Goal: Information Seeking & Learning: Learn about a topic

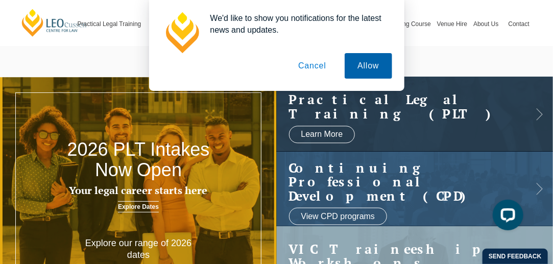
click at [361, 65] on button "Allow" at bounding box center [368, 66] width 47 height 26
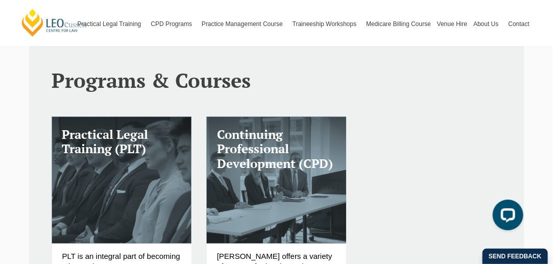
scroll to position [260, 0]
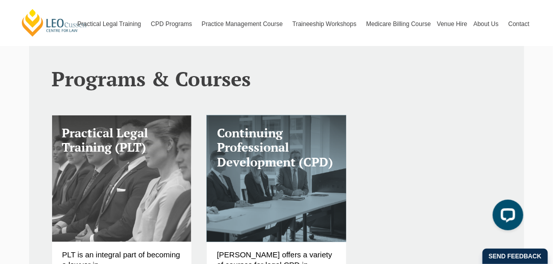
click at [104, 169] on link "Practical Legal Training (PLT)" at bounding box center [121, 178] width 139 height 127
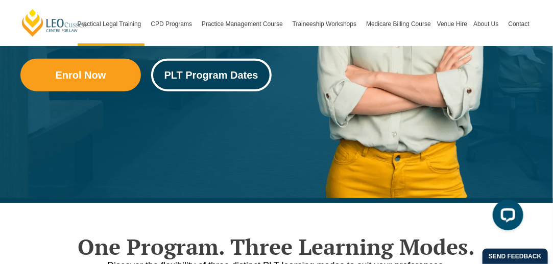
click at [203, 76] on span "PLT Program Dates" at bounding box center [211, 75] width 94 height 10
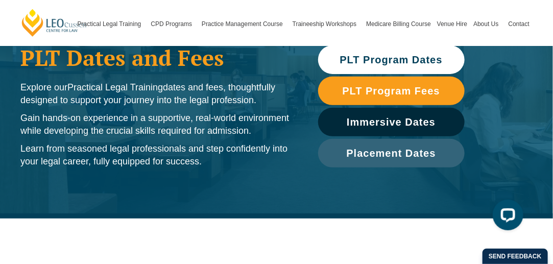
scroll to position [87, 0]
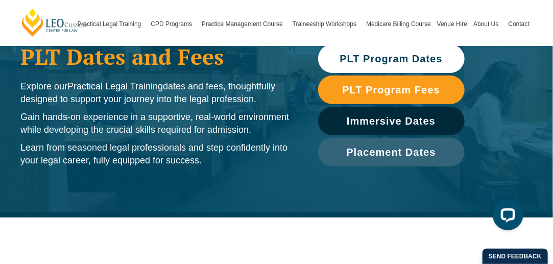
click at [375, 55] on span "PLT Program Dates" at bounding box center [391, 59] width 103 height 10
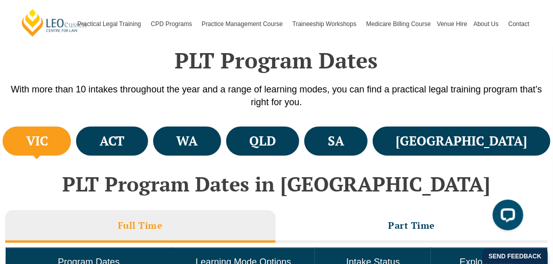
scroll to position [304, 0]
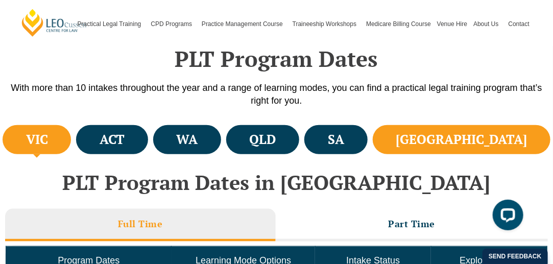
click at [478, 140] on li "[GEOGRAPHIC_DATA]" at bounding box center [462, 139] width 178 height 29
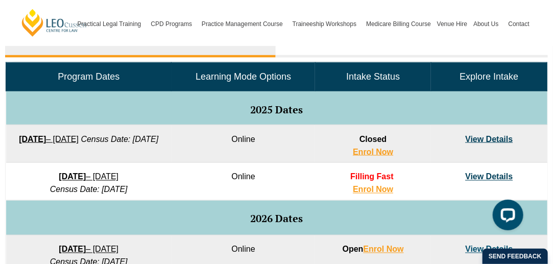
scroll to position [490, 0]
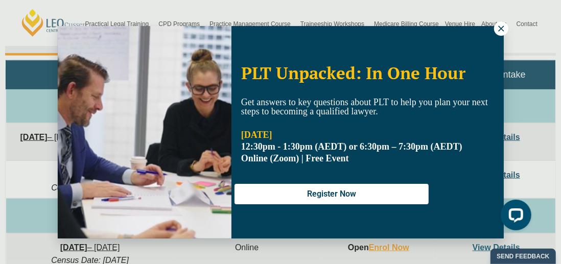
click at [505, 30] on icon at bounding box center [500, 28] width 9 height 9
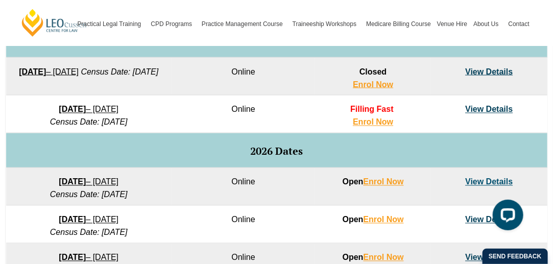
scroll to position [555, 0]
click at [502, 103] on td "View Details" at bounding box center [489, 114] width 116 height 38
click at [500, 110] on link "View Details" at bounding box center [488, 109] width 47 height 9
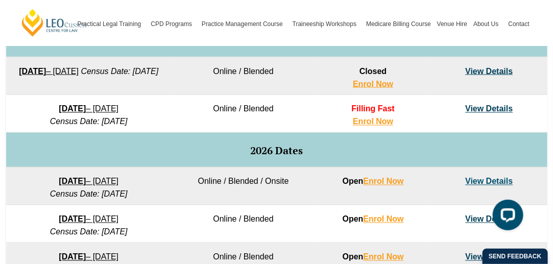
click at [482, 179] on link "View Details" at bounding box center [488, 181] width 47 height 9
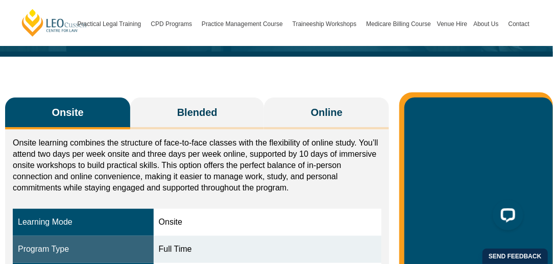
scroll to position [131, 0]
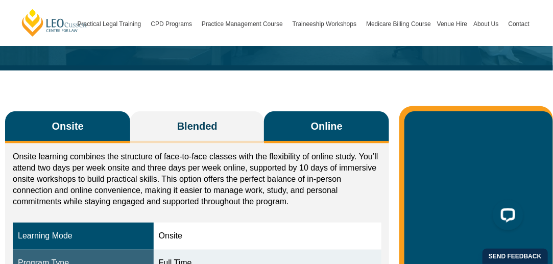
click at [314, 119] on span "Online" at bounding box center [327, 126] width 32 height 14
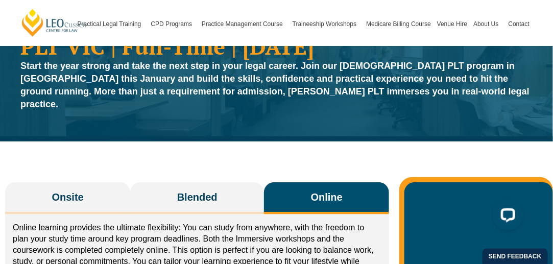
scroll to position [61, 0]
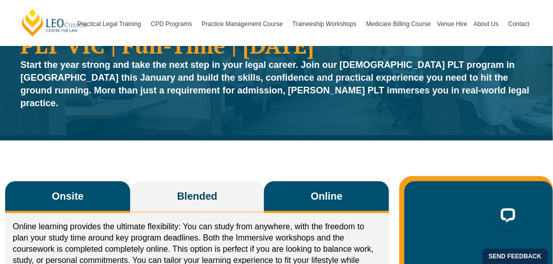
click at [41, 182] on button "Onsite" at bounding box center [67, 197] width 125 height 32
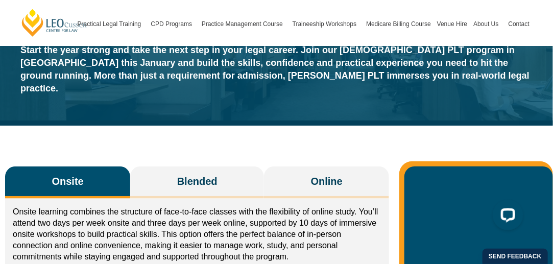
scroll to position [0, 0]
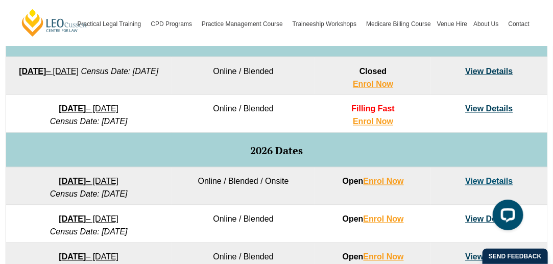
scroll to position [556, 0]
click at [484, 106] on link "View Details" at bounding box center [488, 108] width 47 height 9
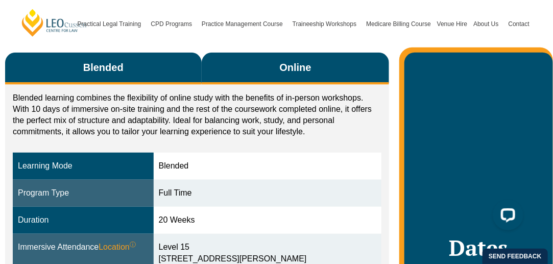
click at [294, 60] on span "Online" at bounding box center [295, 67] width 32 height 14
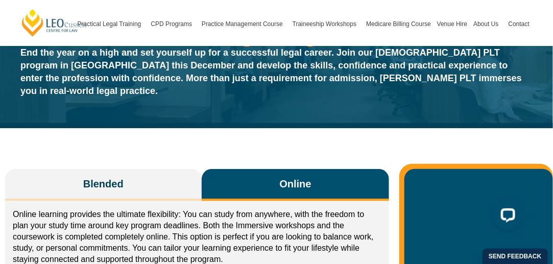
scroll to position [74, 0]
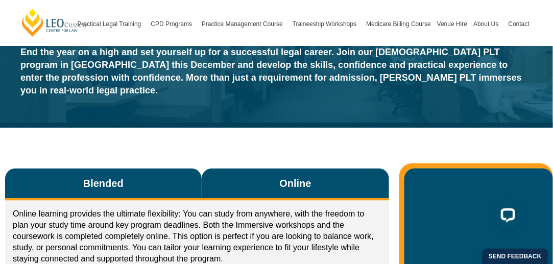
click at [86, 176] on span "Blended" at bounding box center [103, 183] width 40 height 14
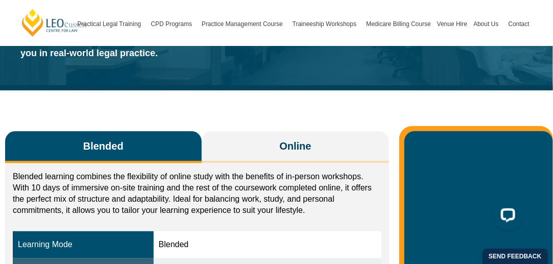
scroll to position [112, 0]
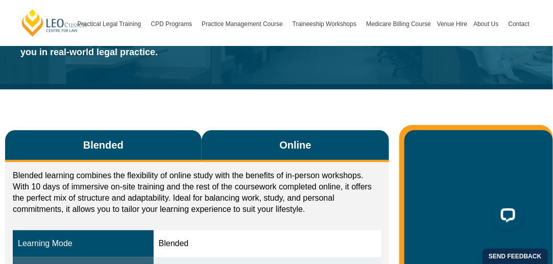
click at [273, 130] on button "Online" at bounding box center [296, 146] width 188 height 32
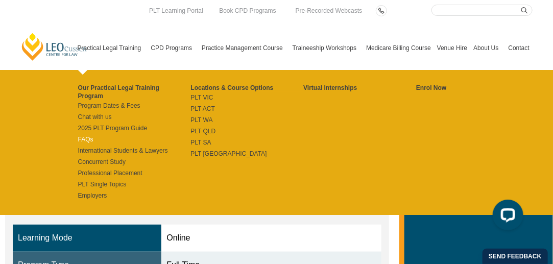
scroll to position [127, 0]
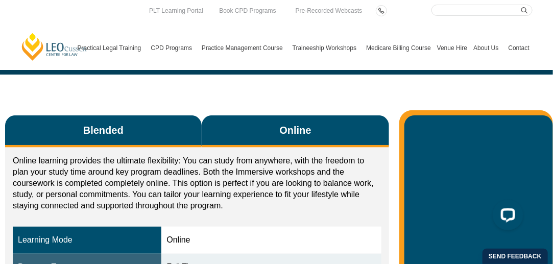
click at [99, 115] on button "Blended" at bounding box center [103, 131] width 197 height 32
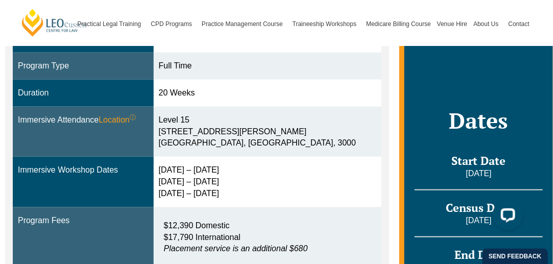
scroll to position [318, 0]
